Goal: Task Accomplishment & Management: Complete application form

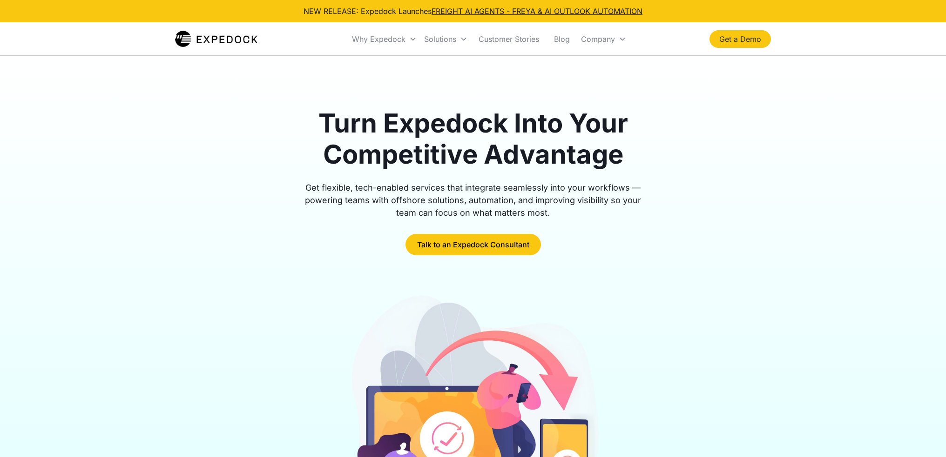
click at [746, 41] on link "Get a Demo" at bounding box center [739, 39] width 61 height 18
click at [481, 253] on link "Talk to an Expedock Consultant" at bounding box center [472, 244] width 135 height 21
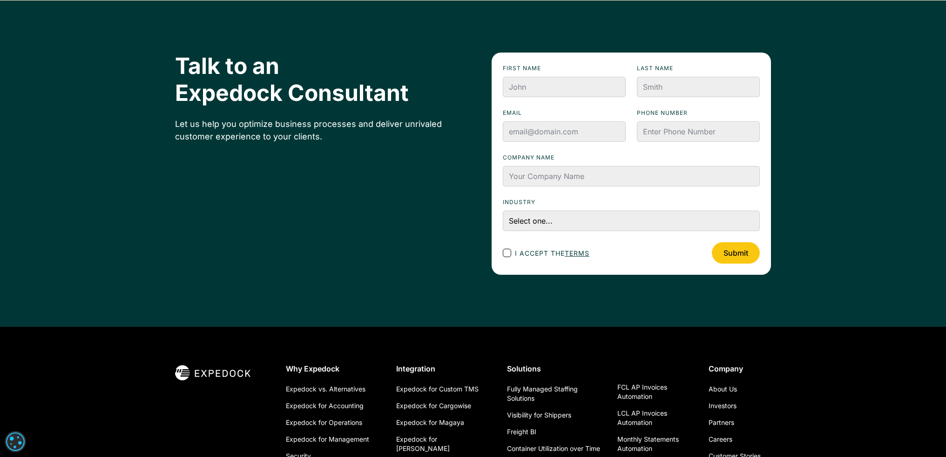
scroll to position [3170, 0]
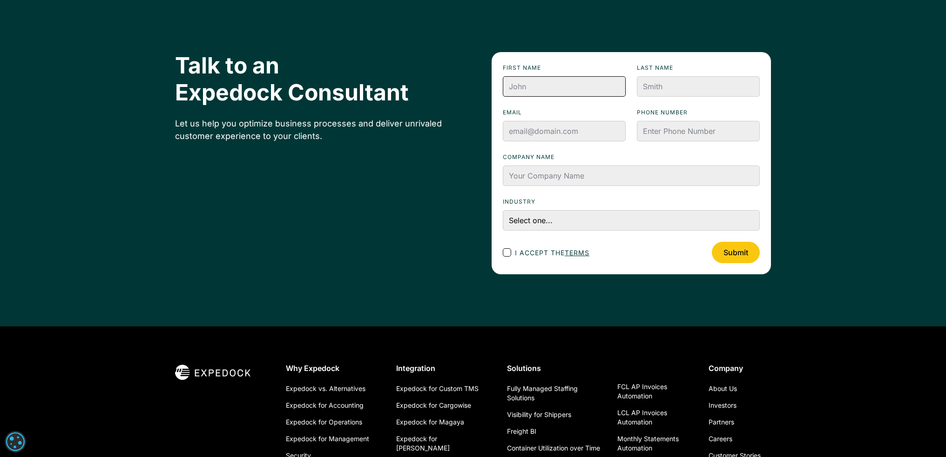
click at [531, 88] on input "First name" at bounding box center [564, 86] width 123 height 20
type input "[PERSON_NAME]"
click at [676, 87] on input "Last name" at bounding box center [698, 86] width 123 height 20
type input "Park"
click at [560, 139] on input "Email" at bounding box center [564, 131] width 123 height 20
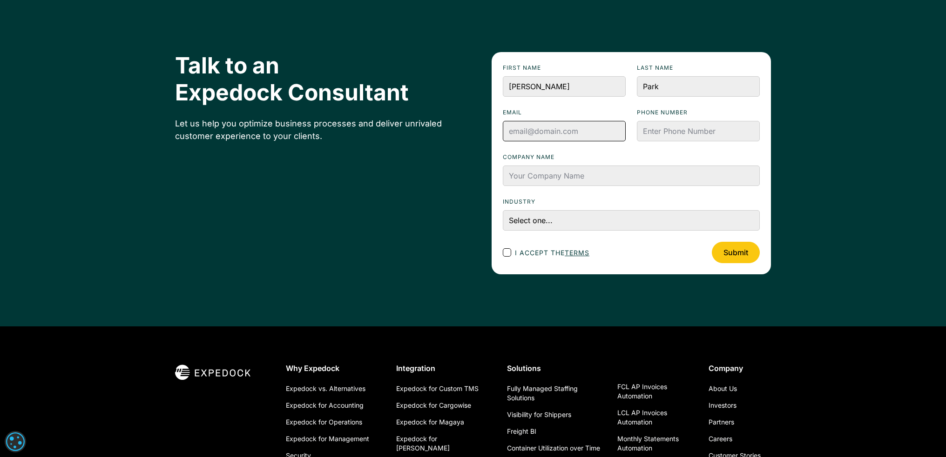
type input "[EMAIL_ADDRESS][DOMAIN_NAME]"
click at [650, 127] on input "Phone numbeR" at bounding box center [698, 131] width 123 height 20
type input "2243493050"
click at [620, 177] on input "Company name" at bounding box center [631, 176] width 257 height 20
type input "IMPEX GLS"
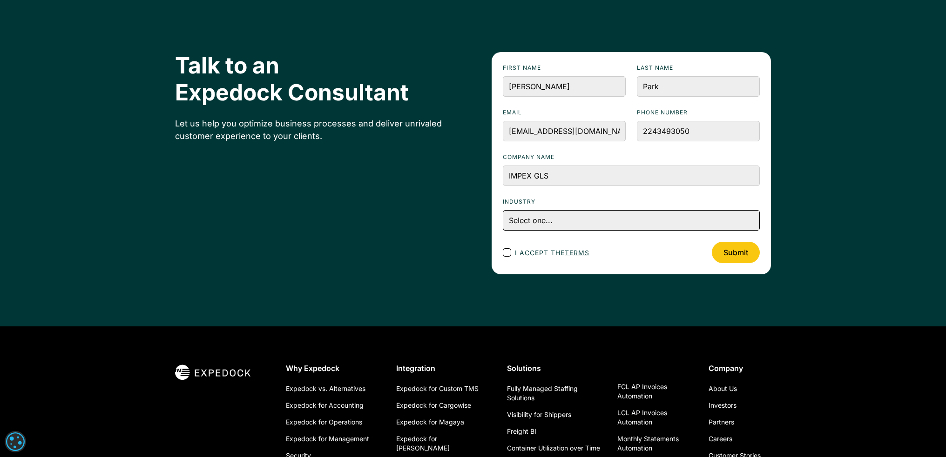
click at [562, 221] on select "Select one... Accounting and Finance Home Contracting and Improvement Logistics…" at bounding box center [631, 220] width 257 height 20
select select "Logistics"
click at [503, 210] on select "Select one... Accounting and Finance Home Contracting and Improvement Logistics…" at bounding box center [631, 220] width 257 height 20
click at [508, 255] on div "Footer Contact Form" at bounding box center [507, 253] width 8 height 8
click at [512, 255] on input "I accept the terms" at bounding box center [515, 253] width 6 height 6
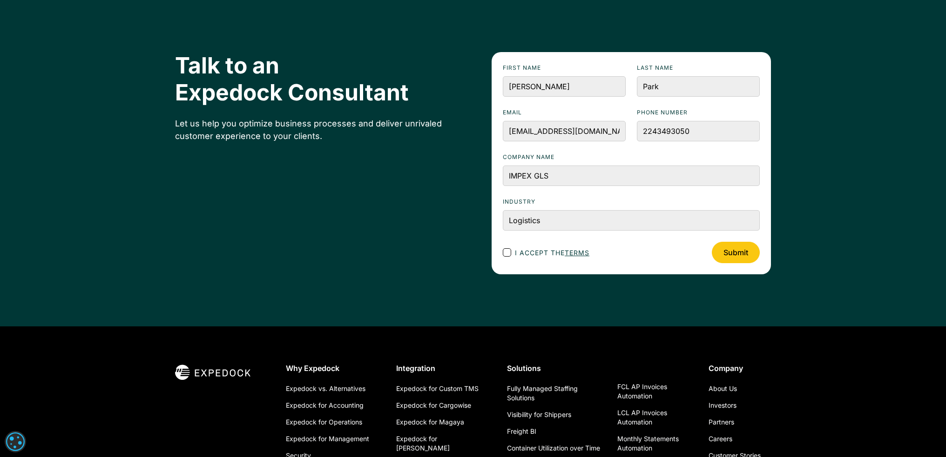
checkbox input "true"
click at [746, 259] on input "Submit" at bounding box center [736, 252] width 48 height 21
type input "Please wait..."
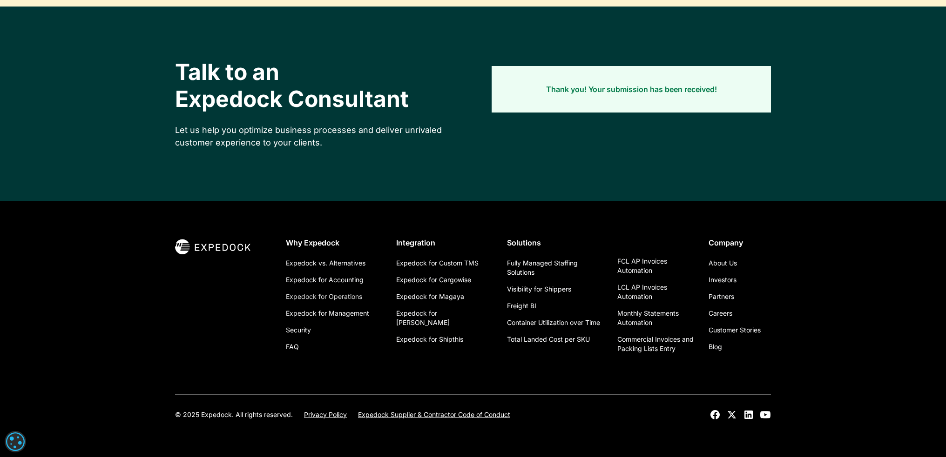
click at [347, 299] on link "Expedock for Operations" at bounding box center [324, 297] width 76 height 17
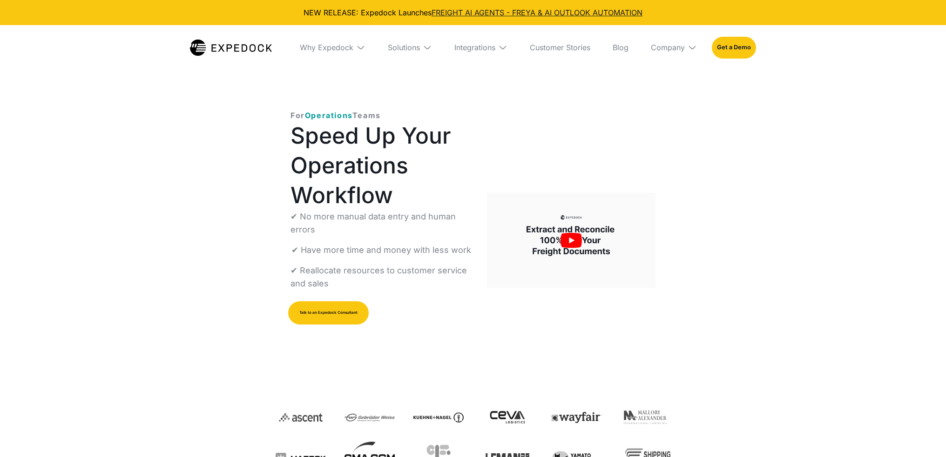
select select
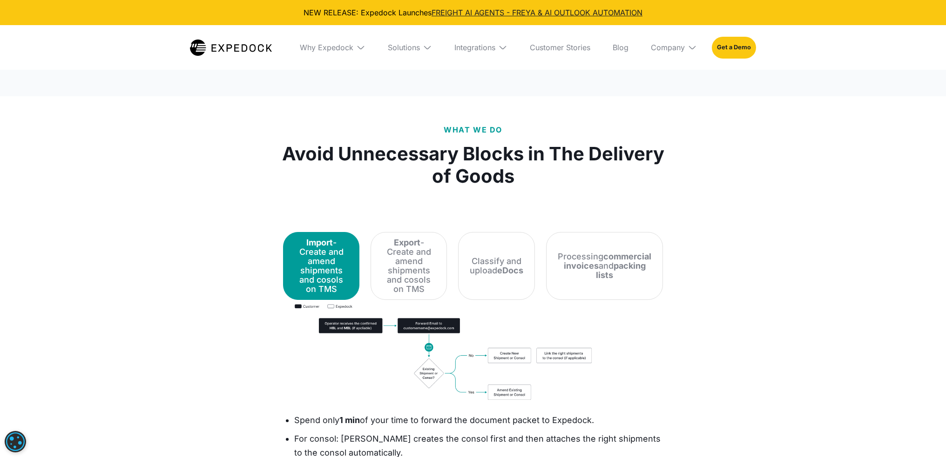
scroll to position [1163, 0]
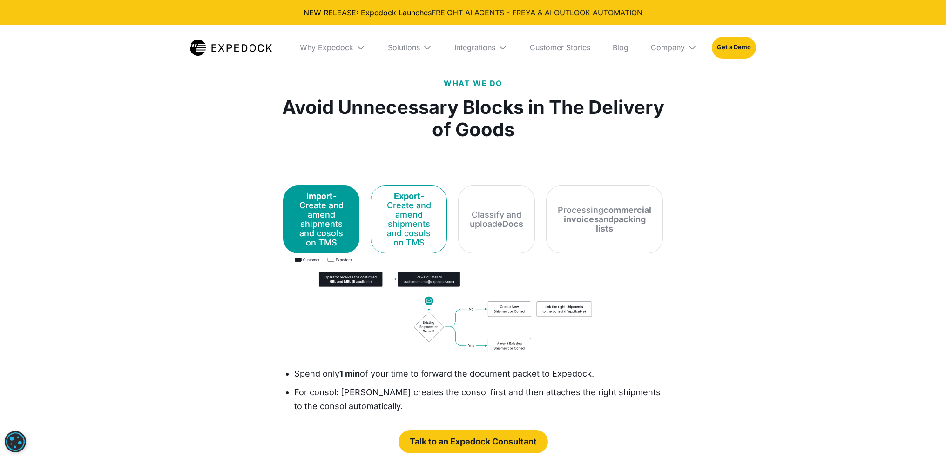
click at [424, 221] on div "Export - Create and amend shipments and cosols on TMS" at bounding box center [408, 220] width 53 height 56
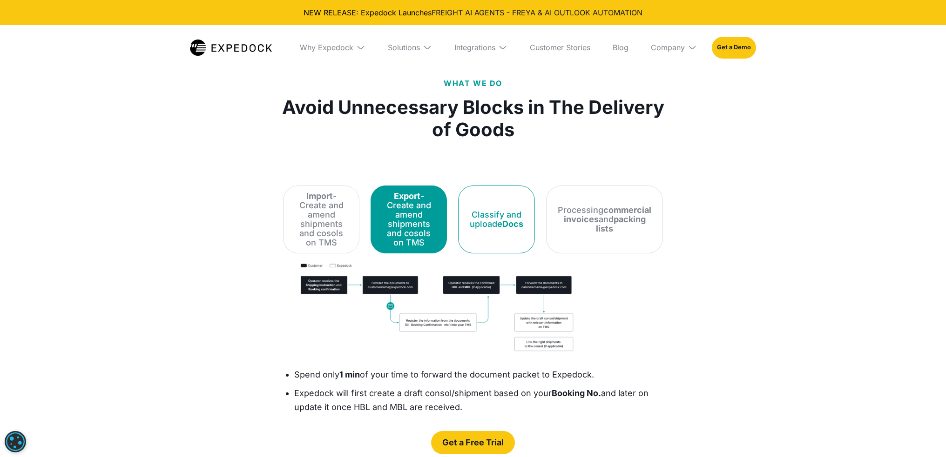
click at [523, 220] on strong "eDocs" at bounding box center [510, 224] width 26 height 10
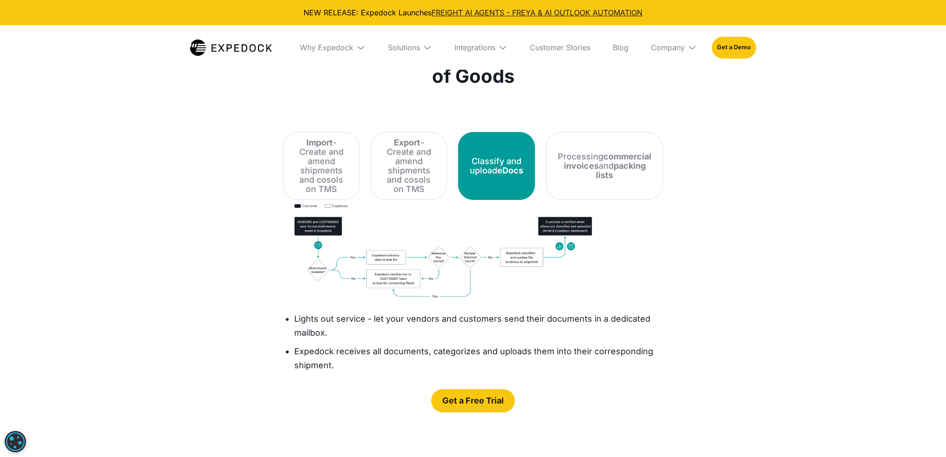
scroll to position [1257, 0]
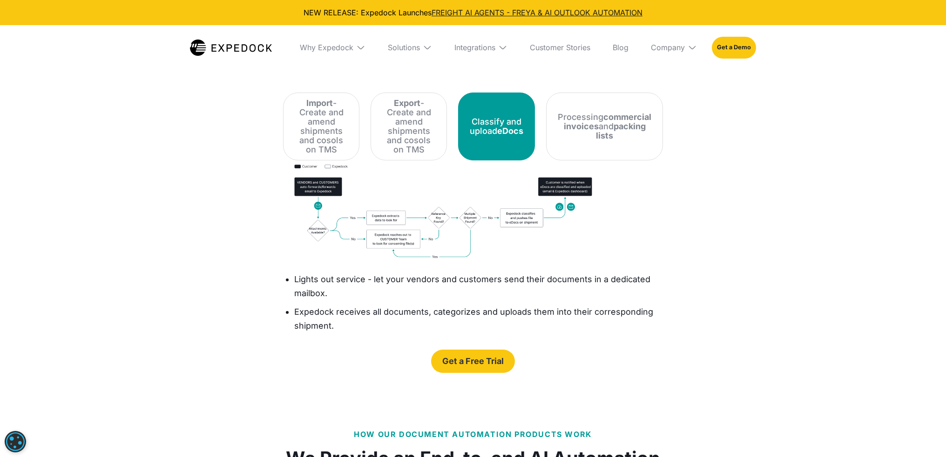
click at [444, 350] on link "Get a Free Trial" at bounding box center [473, 361] width 84 height 23
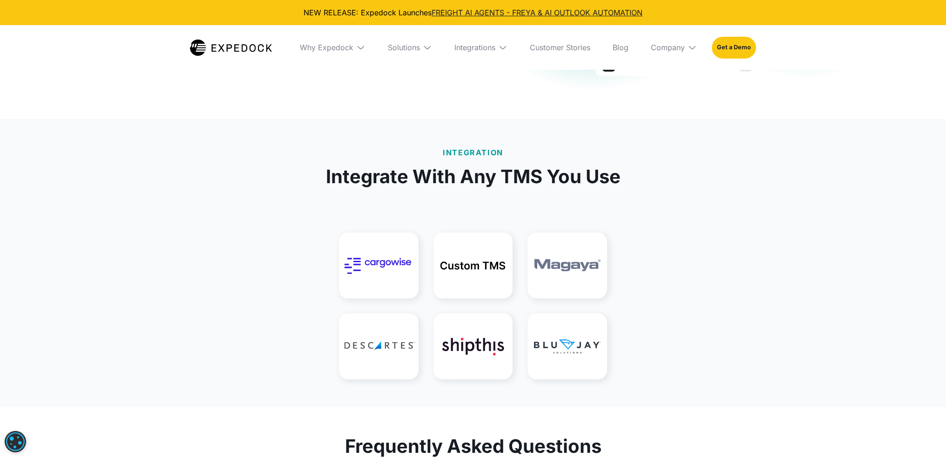
scroll to position [1857, 0]
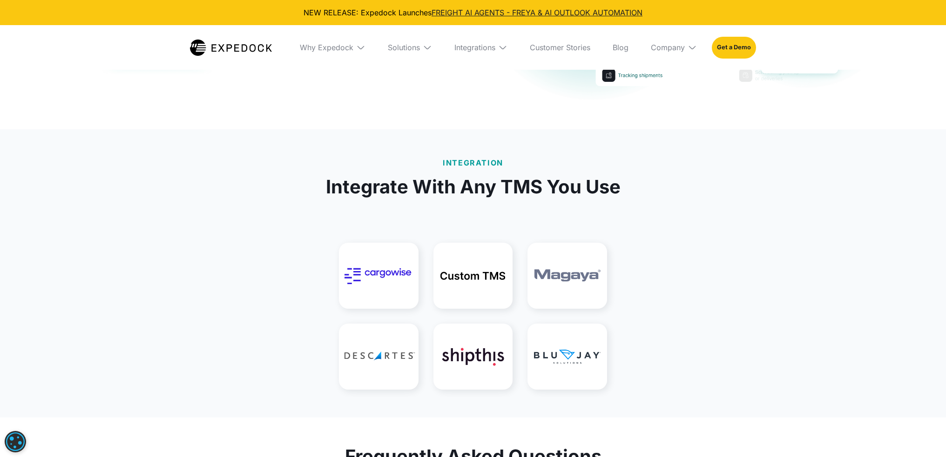
click at [454, 255] on img at bounding box center [473, 276] width 80 height 66
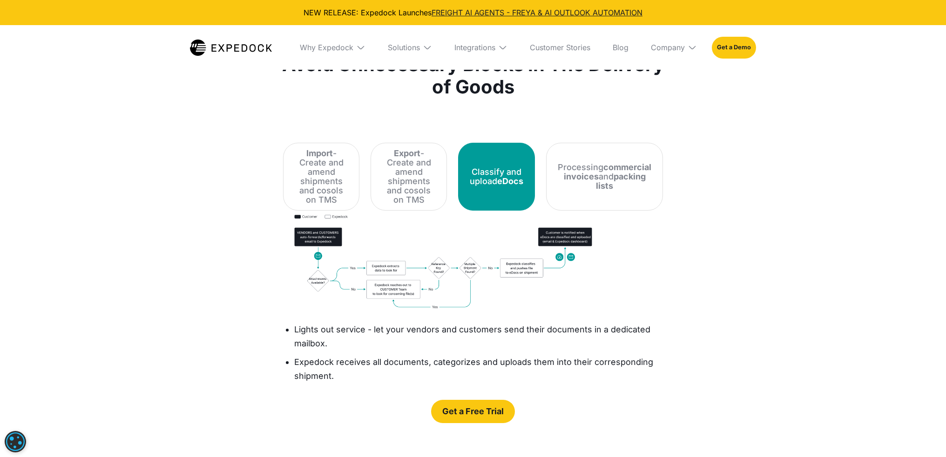
scroll to position [1206, 0]
click at [633, 175] on div "Processing commercial invoices and packing lists" at bounding box center [605, 177] width 94 height 28
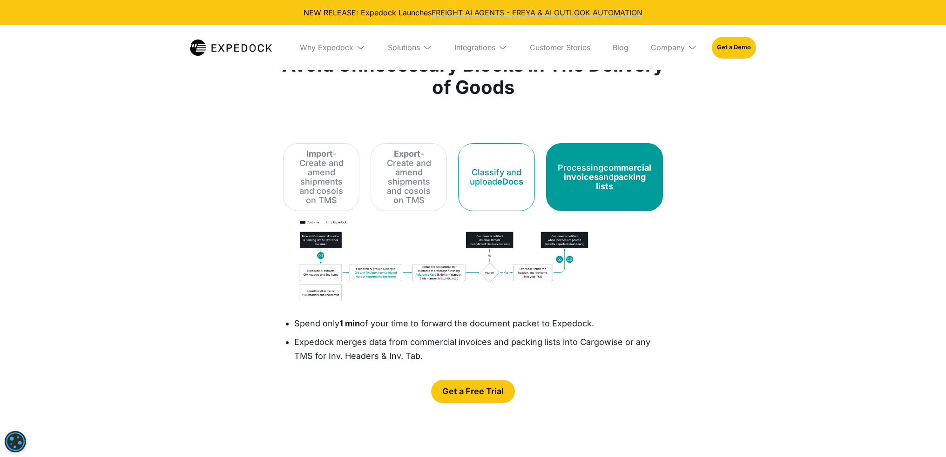
click at [523, 177] on strong "eDocs" at bounding box center [510, 182] width 26 height 10
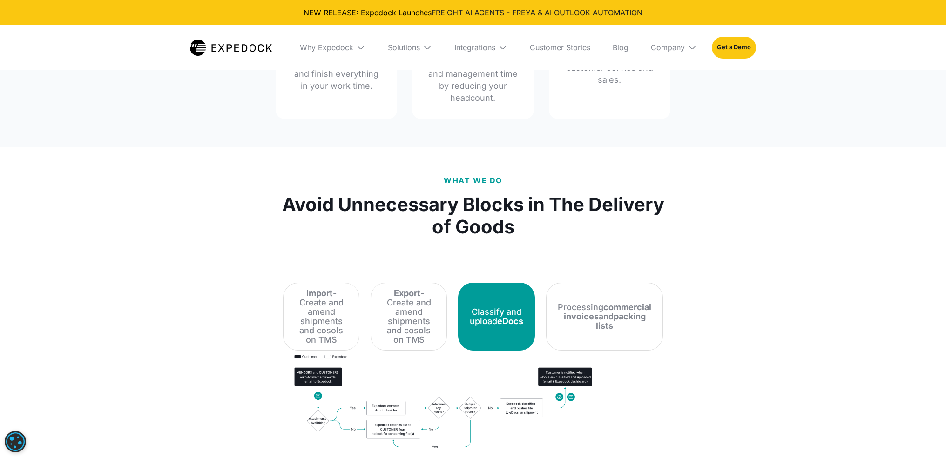
scroll to position [1113, 0]
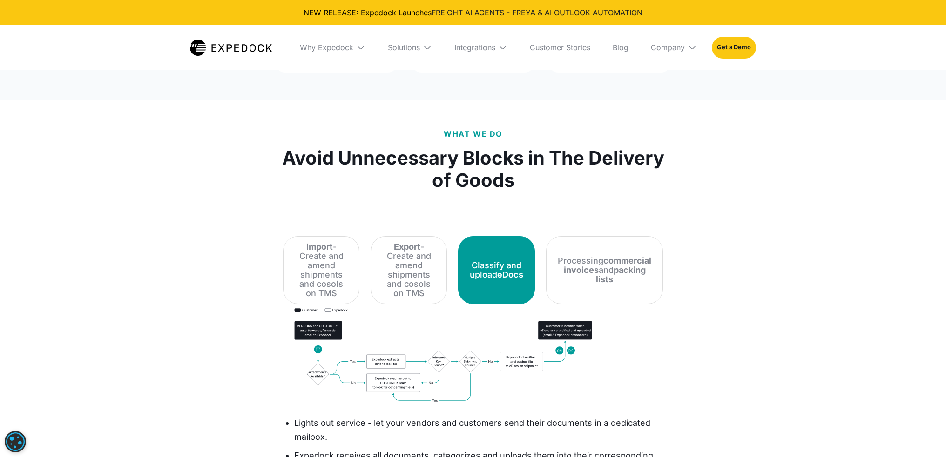
drag, startPoint x: 814, startPoint y: 199, endPoint x: 778, endPoint y: 201, distance: 35.9
click at [814, 199] on div "What We Do Avoid Unnecessary Blocks in The Delivery of Goods Import - Create an…" at bounding box center [473, 323] width 946 height 444
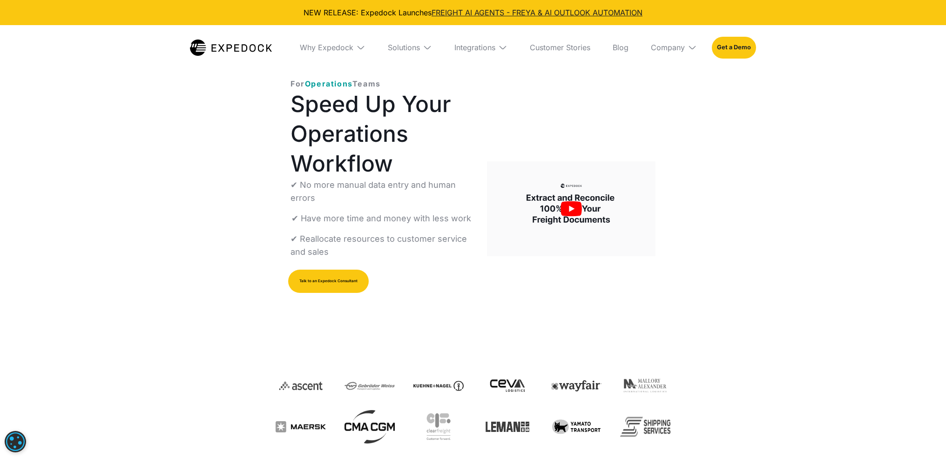
scroll to position [0, 0]
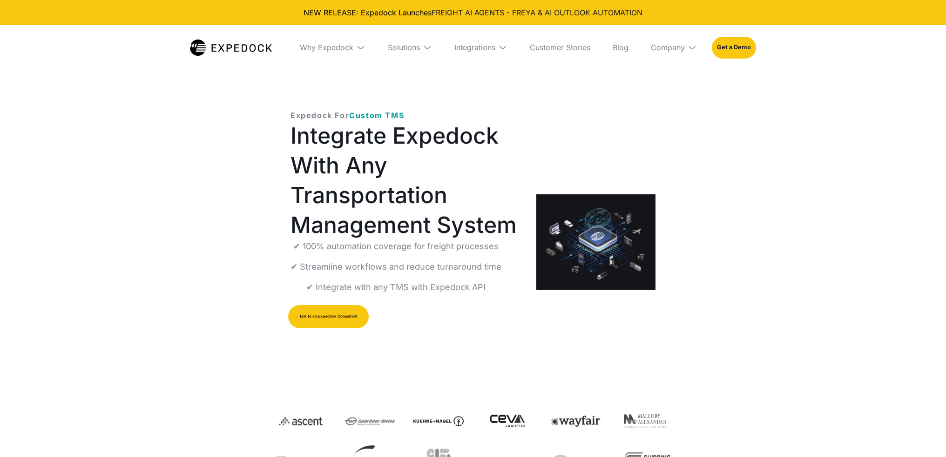
select select
